Goal: Task Accomplishment & Management: Complete application form

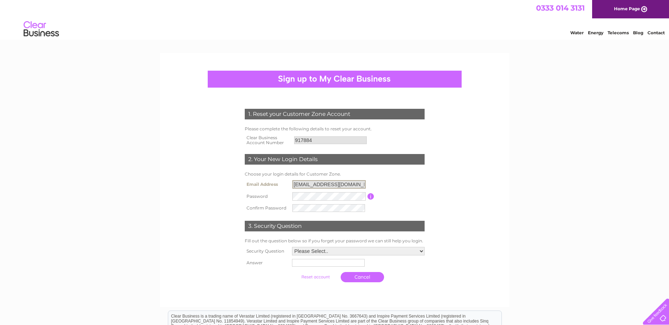
click at [318, 184] on input "[EMAIL_ADDRESS][DOMAIN_NAME]" at bounding box center [329, 184] width 73 height 8
click at [312, 185] on input "[EMAIL_ADDRESS][DOMAIN_NAME]" at bounding box center [329, 184] width 73 height 8
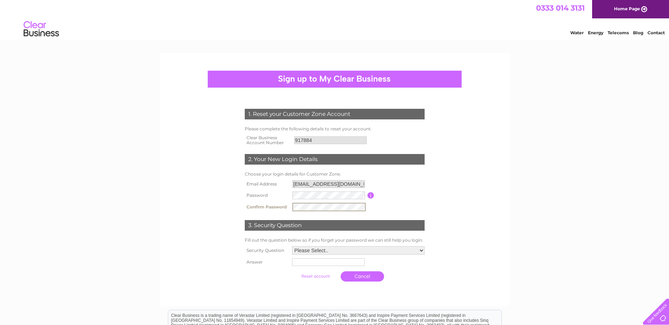
click at [421, 249] on select "Please Select.. In what town or city was your first job? In what town or city d…" at bounding box center [358, 250] width 133 height 8
select select "1"
click at [291, 246] on select "Please Select.. In what town or city was your first job? In what town or city d…" at bounding box center [357, 249] width 133 height 9
click at [354, 263] on input "text" at bounding box center [328, 261] width 73 height 8
type input "[GEOGRAPHIC_DATA]"
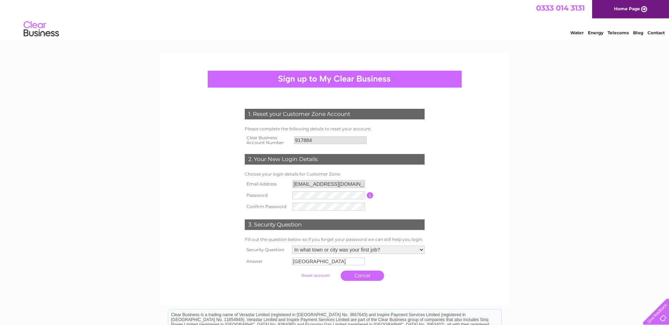
click at [316, 276] on input "submit" at bounding box center [315, 275] width 43 height 10
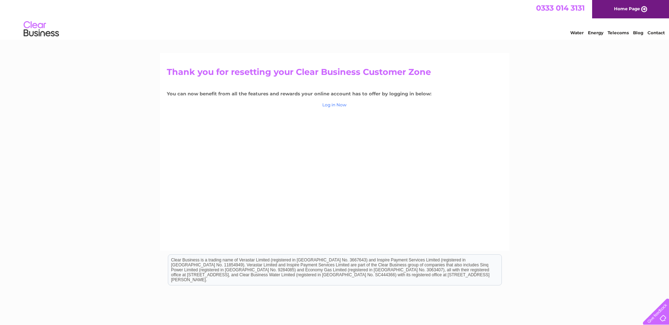
click at [336, 105] on link "Log in Now" at bounding box center [334, 104] width 24 height 5
